Goal: Information Seeking & Learning: Find specific fact

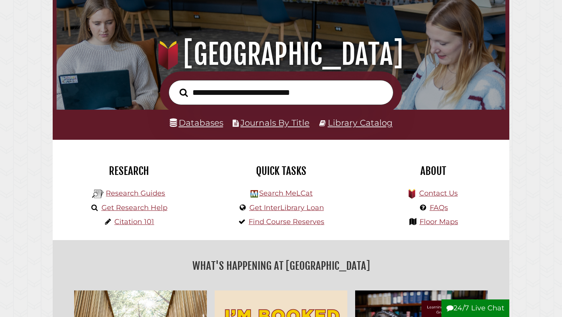
scroll to position [148, 445]
click at [195, 121] on link "Databases" at bounding box center [196, 122] width 53 height 10
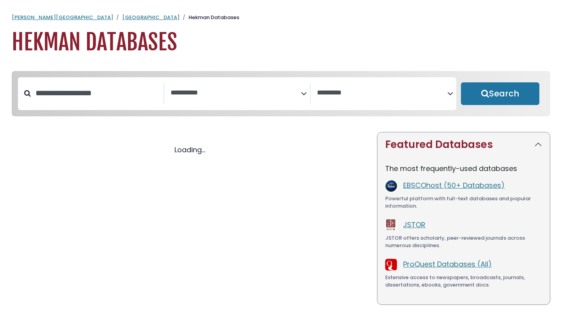
select select "Database Subject Filter"
select select "Database Vendors Filter"
select select "Database Subject Filter"
select select "Database Vendors Filter"
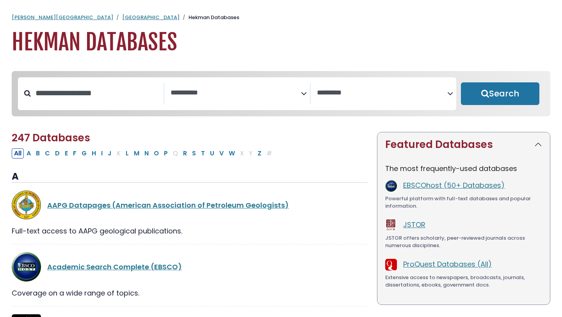
click at [304, 94] on icon "Search filters" at bounding box center [304, 92] width 6 height 12
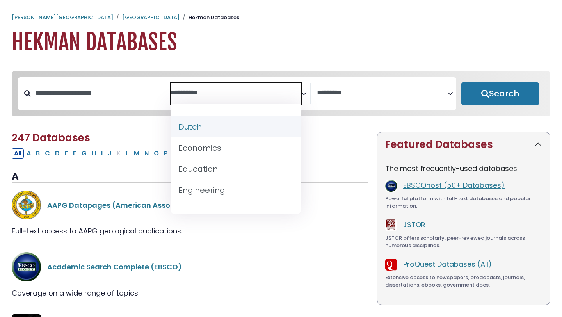
scroll to position [235, 0]
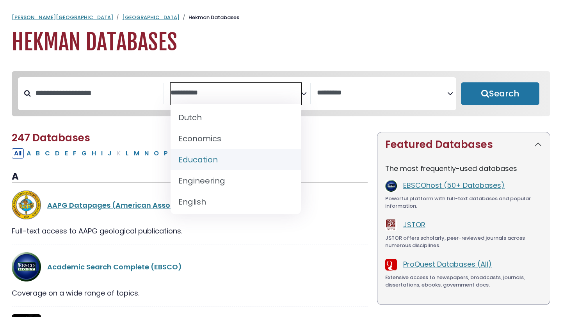
select select "*****"
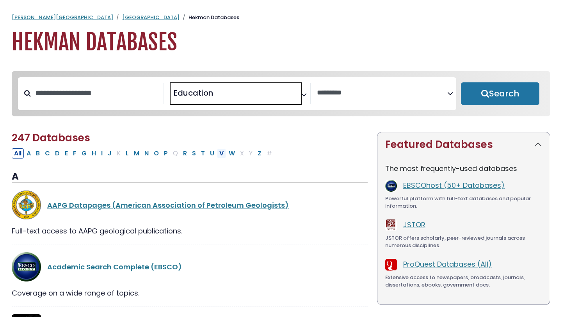
scroll to position [127, 0]
click at [110, 99] on input "Search database by title or keyword" at bounding box center [97, 93] width 133 height 13
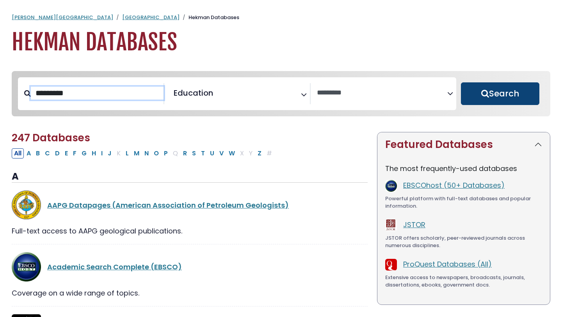
type input "*********"
click at [510, 94] on button "Search" at bounding box center [500, 93] width 78 height 23
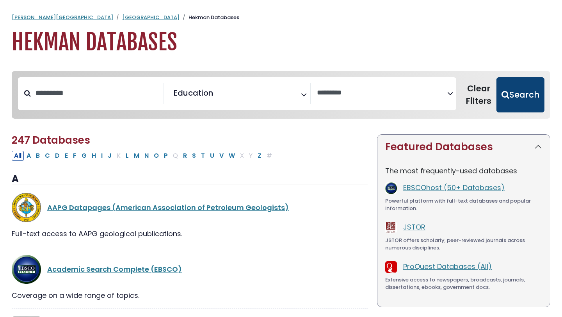
select select "Database Vendors Filter"
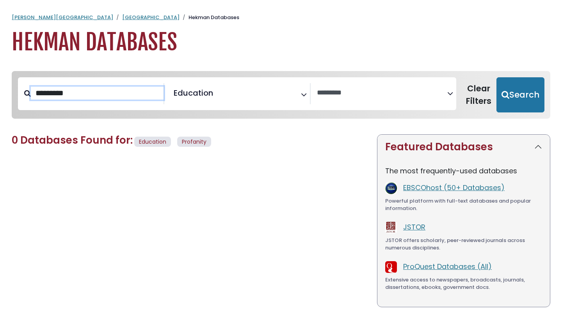
click at [85, 93] on input "*********" at bounding box center [97, 93] width 133 height 13
type input "*******"
click at [496, 77] on button "Search" at bounding box center [520, 94] width 48 height 35
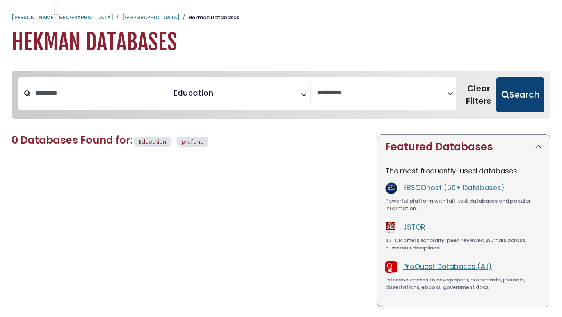
click at [517, 92] on button "Search" at bounding box center [520, 94] width 48 height 35
click at [521, 106] on button "Search" at bounding box center [520, 94] width 48 height 35
click at [520, 101] on button "Search" at bounding box center [520, 94] width 48 height 35
click at [521, 102] on button "Search" at bounding box center [520, 94] width 48 height 35
select select "Database Vendors Filter"
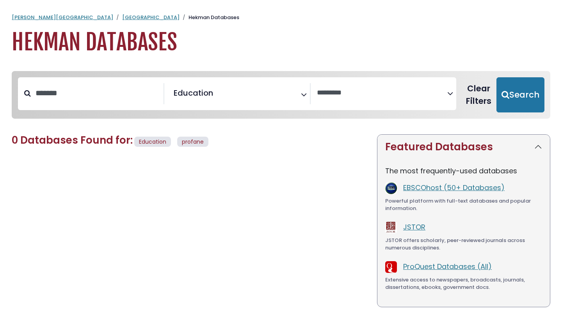
select select "Database Vendors Filter"
click at [470, 90] on button "Clear Filters" at bounding box center [479, 94] width 36 height 35
select select "Database Subject Filter"
select select "Database Vendors Filter"
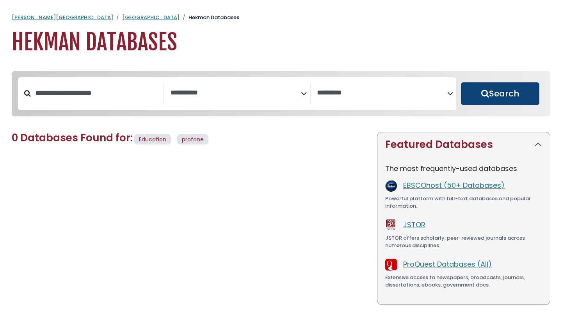
select select "Database Subject Filter"
select select "Database Vendors Filter"
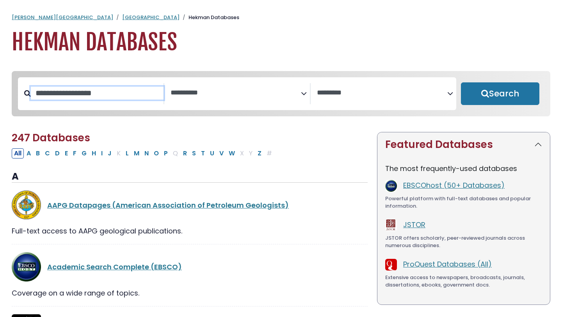
click at [107, 99] on input "Search database by title or keyword" at bounding box center [97, 93] width 133 height 13
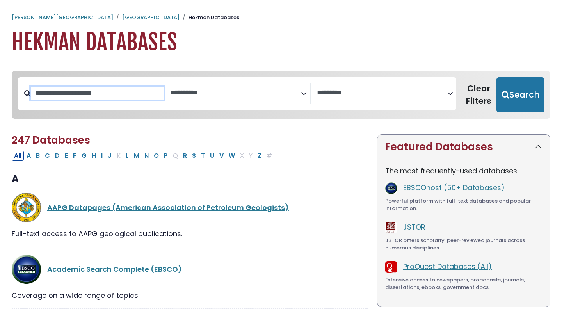
type input "*******"
select select "*****"
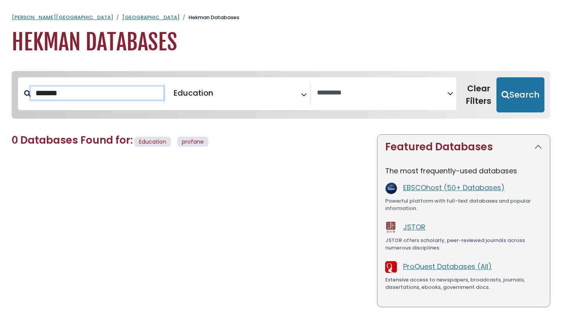
select select "Database Vendors Filter"
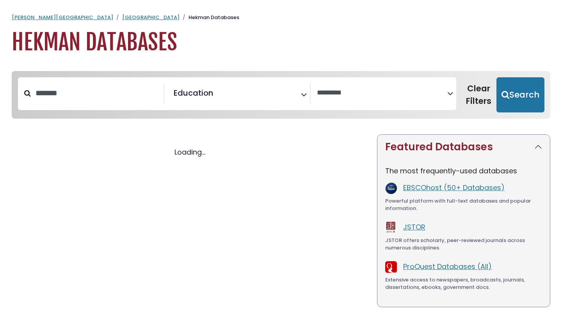
scroll to position [96, 0]
select select "Database Vendors Filter"
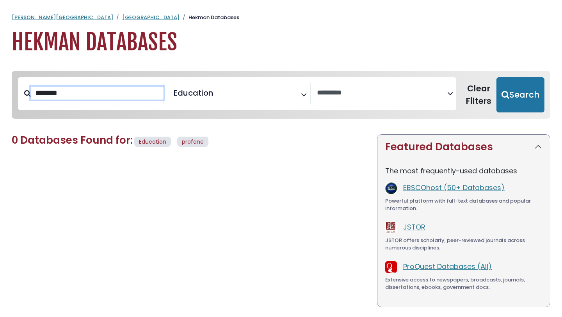
click at [82, 99] on input "*******" at bounding box center [97, 93] width 133 height 13
type input "**********"
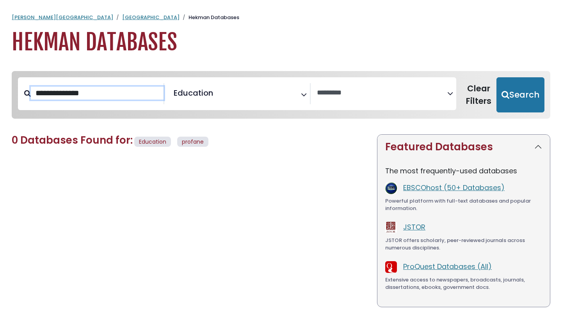
click at [496, 77] on button "Search" at bounding box center [520, 94] width 48 height 35
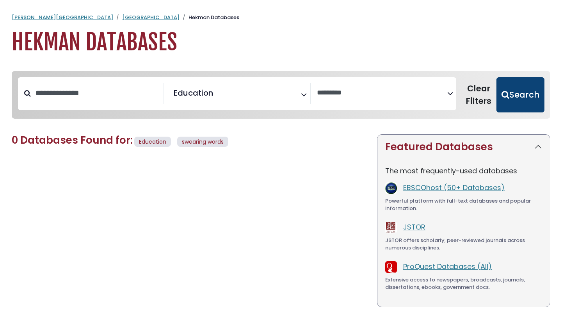
click at [503, 96] on button "Search" at bounding box center [520, 94] width 48 height 35
click at [518, 97] on button "Search" at bounding box center [520, 94] width 48 height 35
select select "Database Vendors Filter"
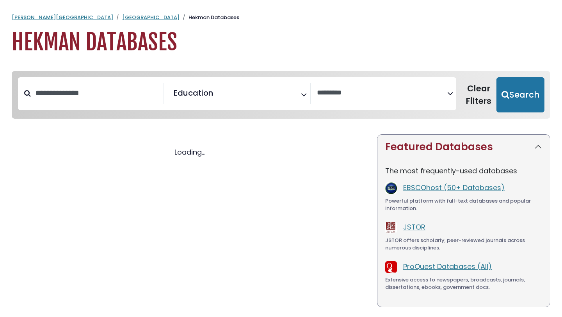
scroll to position [96, 0]
select select "Database Vendors Filter"
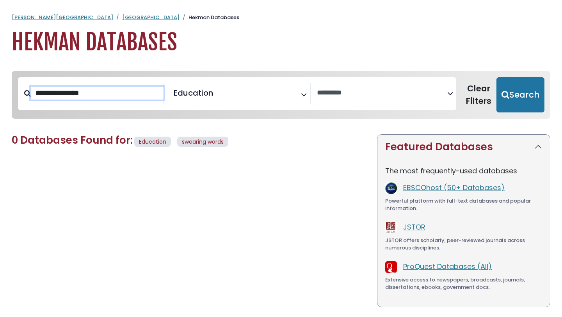
click at [113, 98] on input "**********" at bounding box center [97, 93] width 133 height 13
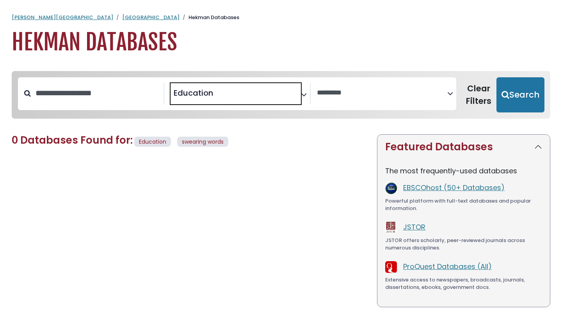
click at [266, 97] on span "× Education" at bounding box center [235, 93] width 130 height 21
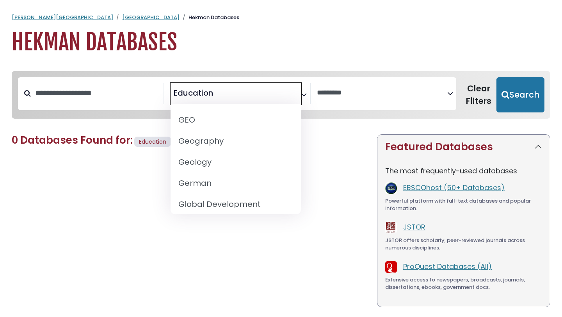
scroll to position [799, 0]
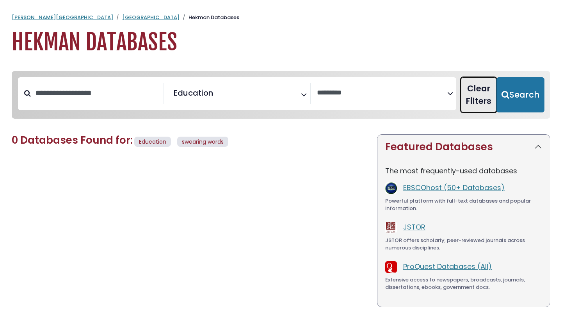
click at [486, 101] on button "Clear Filters" at bounding box center [479, 94] width 36 height 35
select select "Database Subject Filter"
select select "Database Vendors Filter"
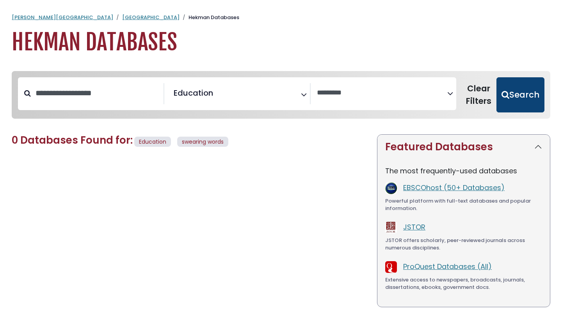
scroll to position [127, 0]
select select "Database Subject Filter"
select select "Database Vendors Filter"
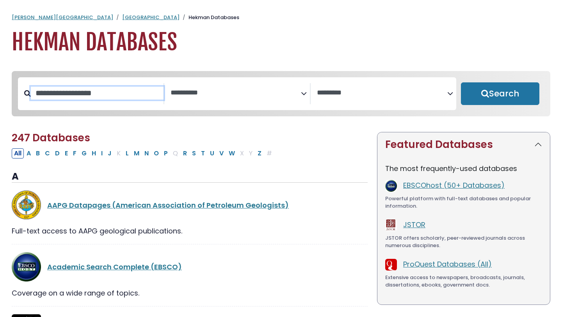
click at [80, 94] on input "Search database by title or keyword" at bounding box center [97, 93] width 133 height 13
type input "********"
click at [461, 82] on button "Search" at bounding box center [500, 93] width 78 height 23
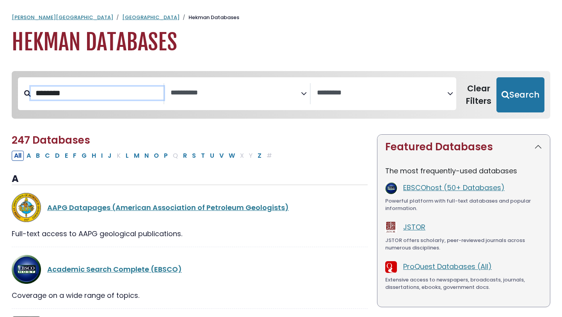
select select "Database Subject Filter"
select select "Database Vendors Filter"
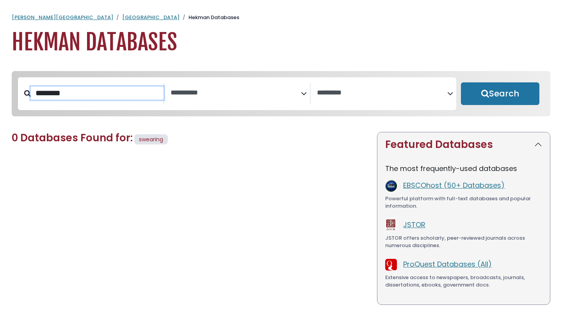
select select "Database Subject Filter"
select select "Database Vendors Filter"
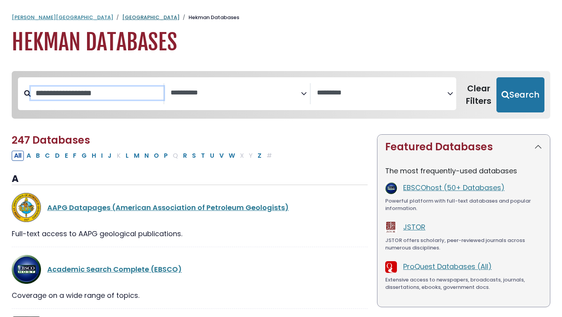
type input "**********"
select select "*****"
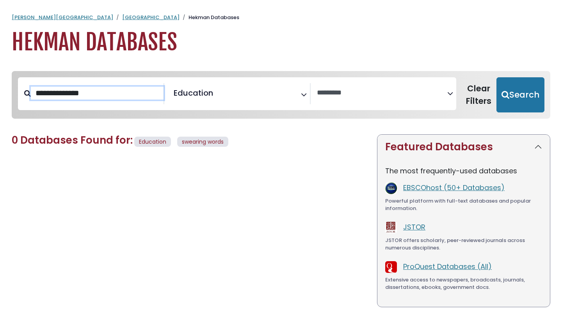
select select "Database Vendors Filter"
click at [122, 19] on link "Hekman Library" at bounding box center [150, 17] width 57 height 7
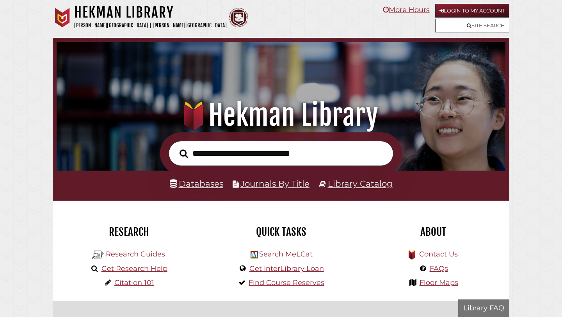
scroll to position [148, 445]
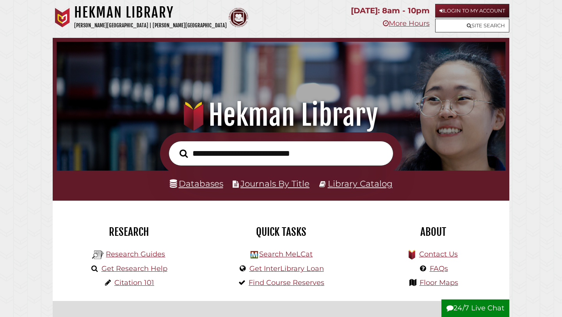
click at [273, 156] on input "text" at bounding box center [281, 153] width 225 height 25
type input "**********"
click at [176, 147] on button "Search" at bounding box center [184, 153] width 16 height 13
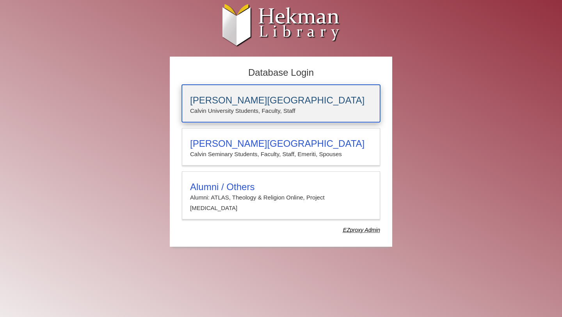
click at [265, 107] on p "Calvin University Students, Faculty, Staff" at bounding box center [281, 111] width 182 height 10
